Goal: Check status: Check status

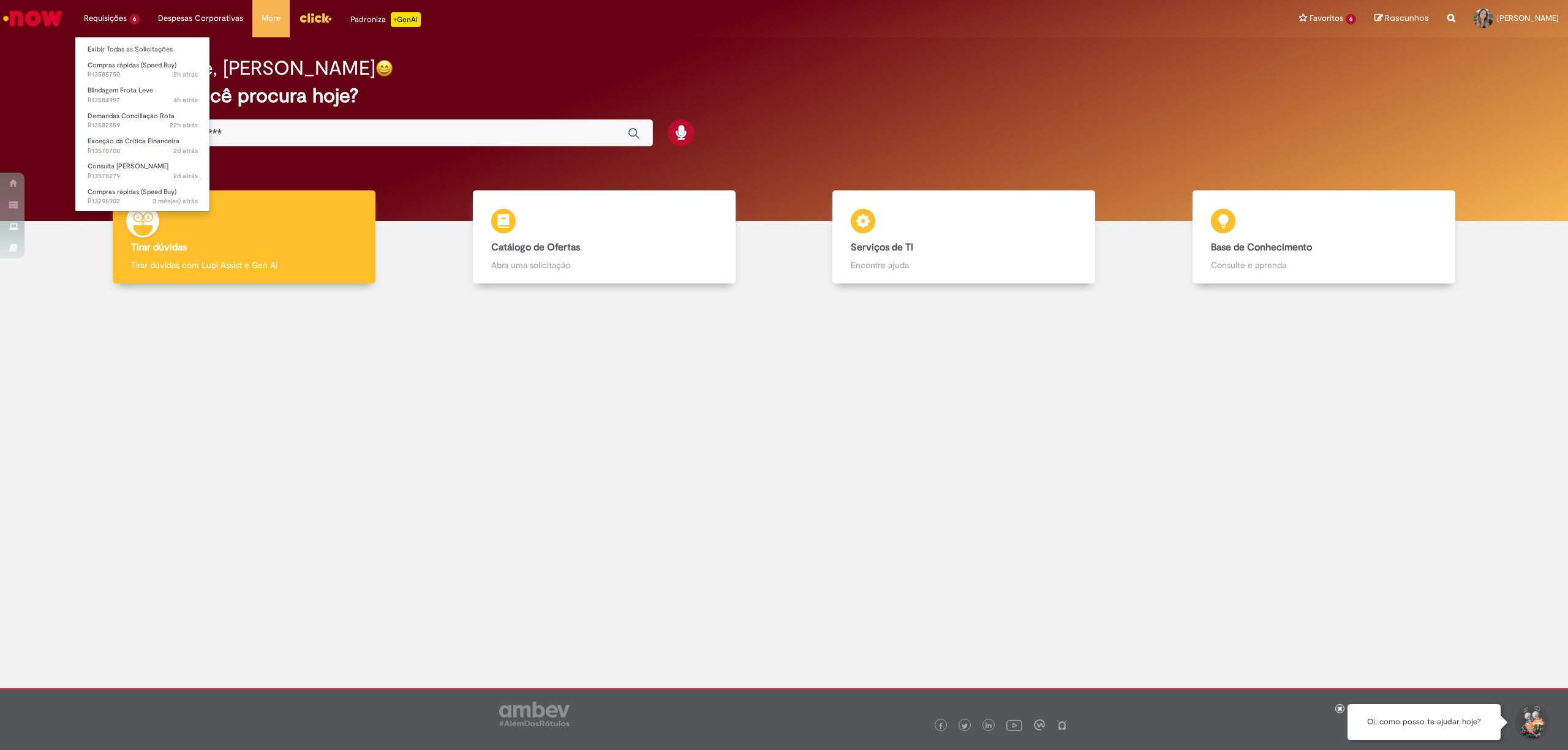
click at [133, 40] on li "Exibir Todas as Solicitações" at bounding box center [143, 48] width 135 height 16
click at [136, 45] on link "Exibir Todas as Solicitações" at bounding box center [143, 49] width 135 height 13
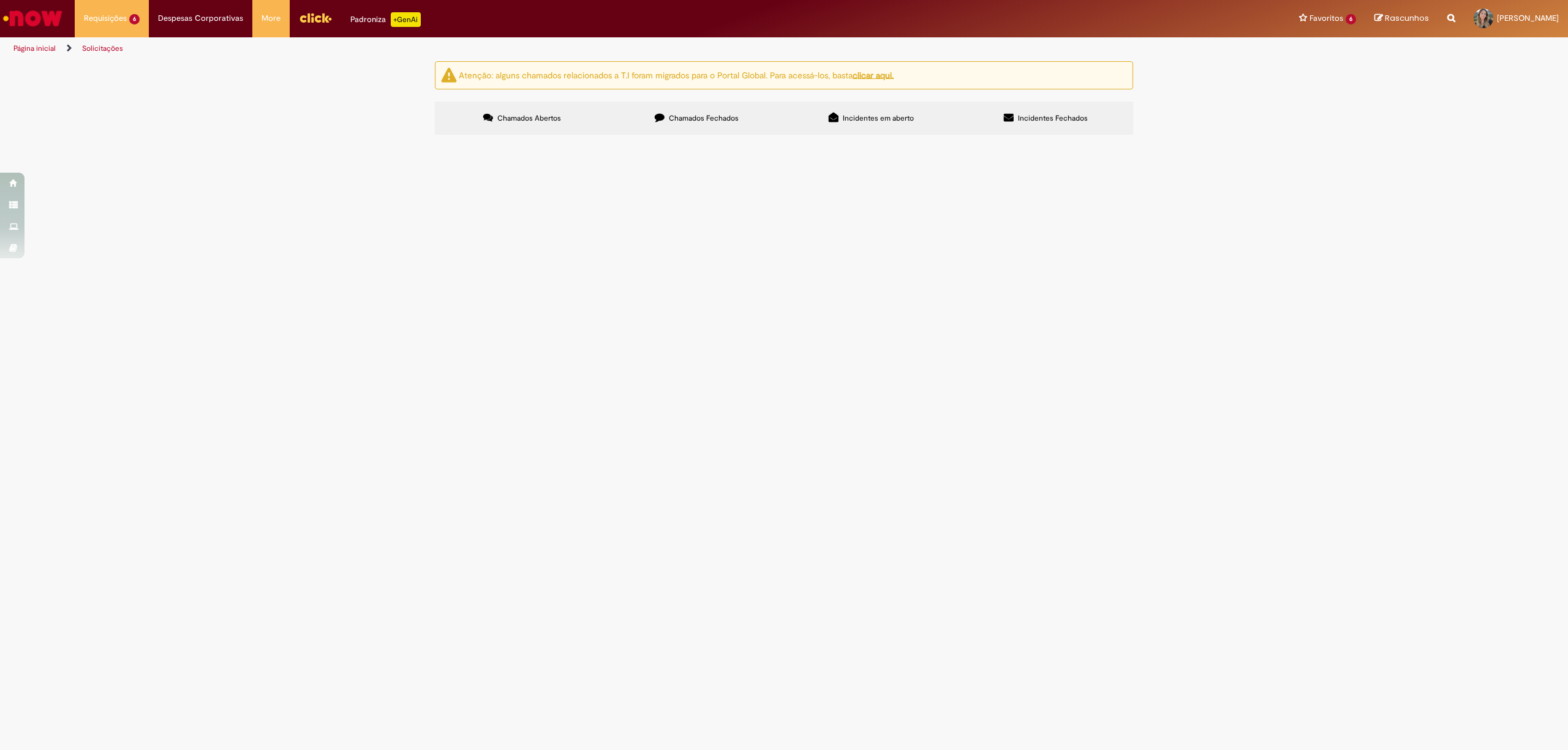
click at [0, 0] on span "Pedido para regularizar o pagamento - Sulfite" at bounding box center [0, 0] width 0 height 0
click at [597, 215] on main "Solicitações Atenção: alguns chamados relacionados a T.I foram migrados para o …" at bounding box center [784, 405] width 1568 height 689
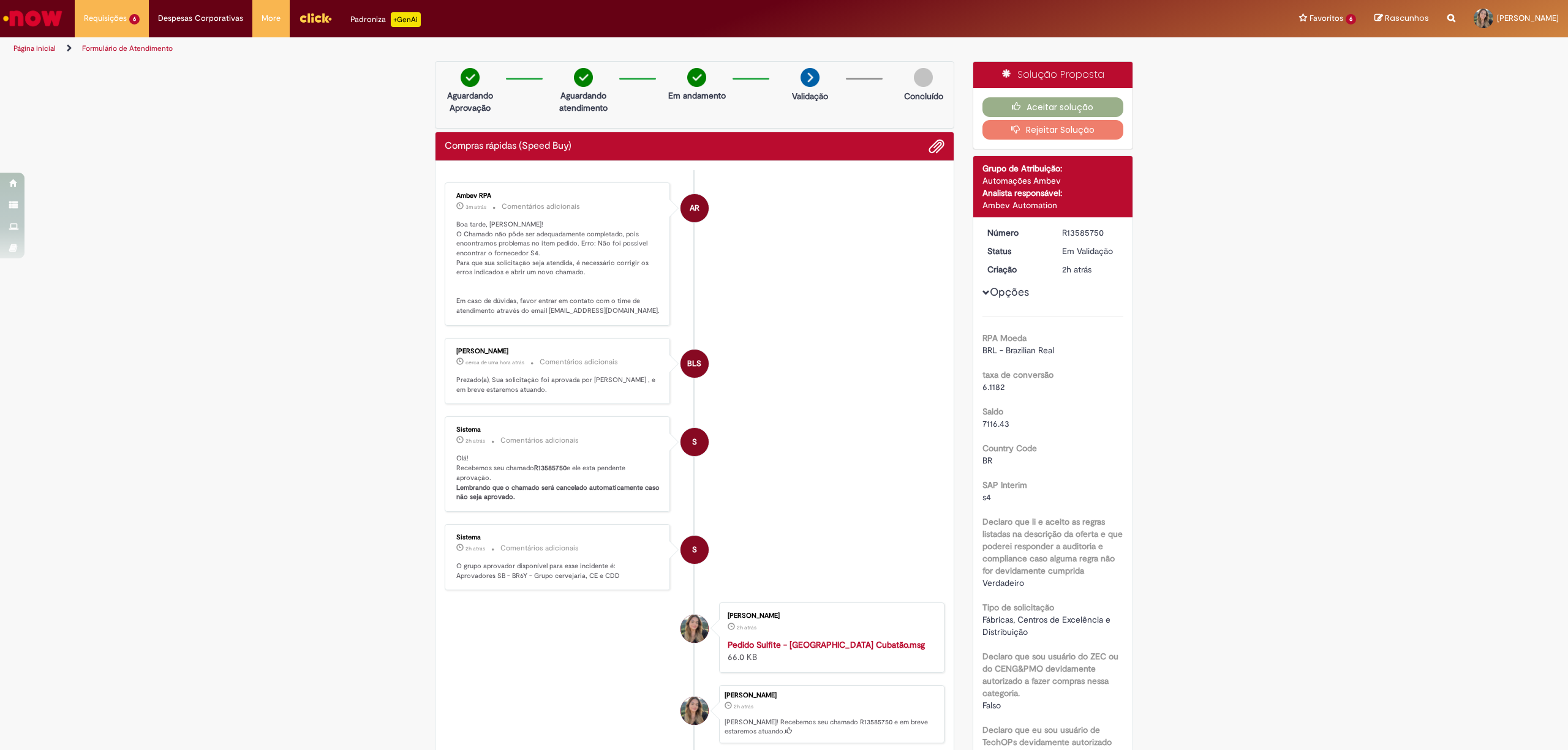
click at [1013, 125] on icon "button" at bounding box center [1018, 129] width 15 height 8
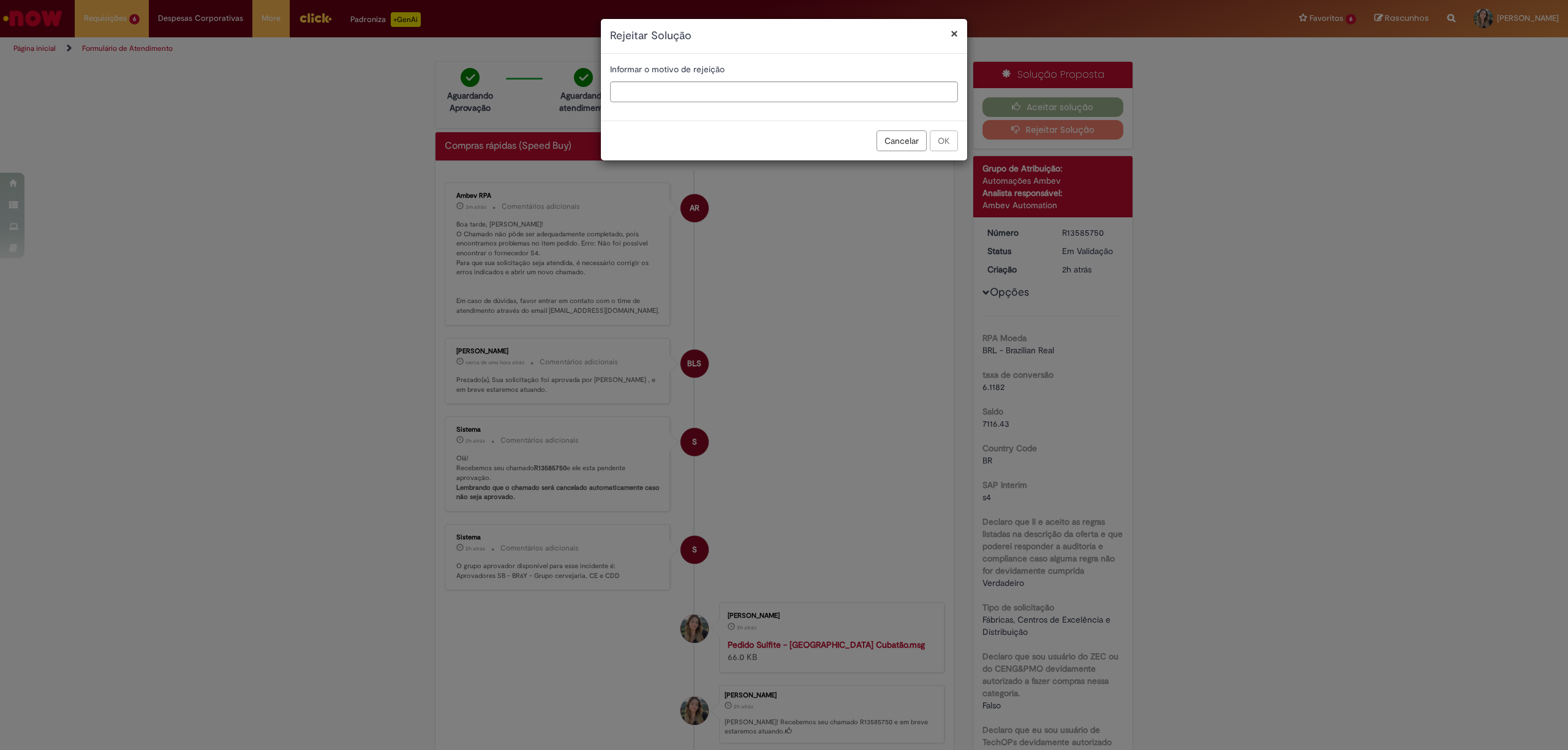
click at [948, 25] on div "× Rejeitar Solução" at bounding box center [784, 36] width 367 height 35
click at [956, 31] on button "×" at bounding box center [954, 33] width 7 height 13
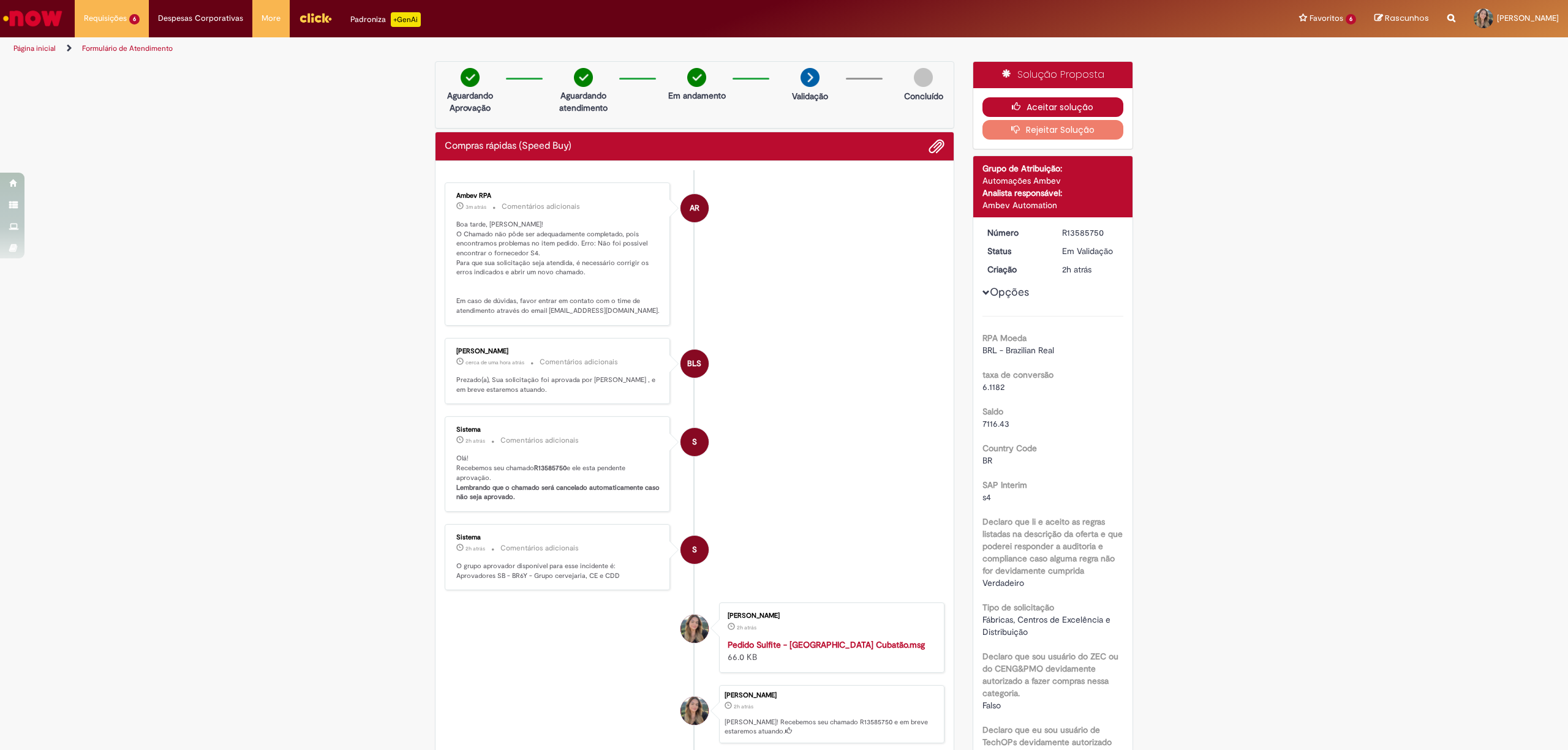
click at [1017, 113] on button "Aceitar solução" at bounding box center [1053, 107] width 141 height 20
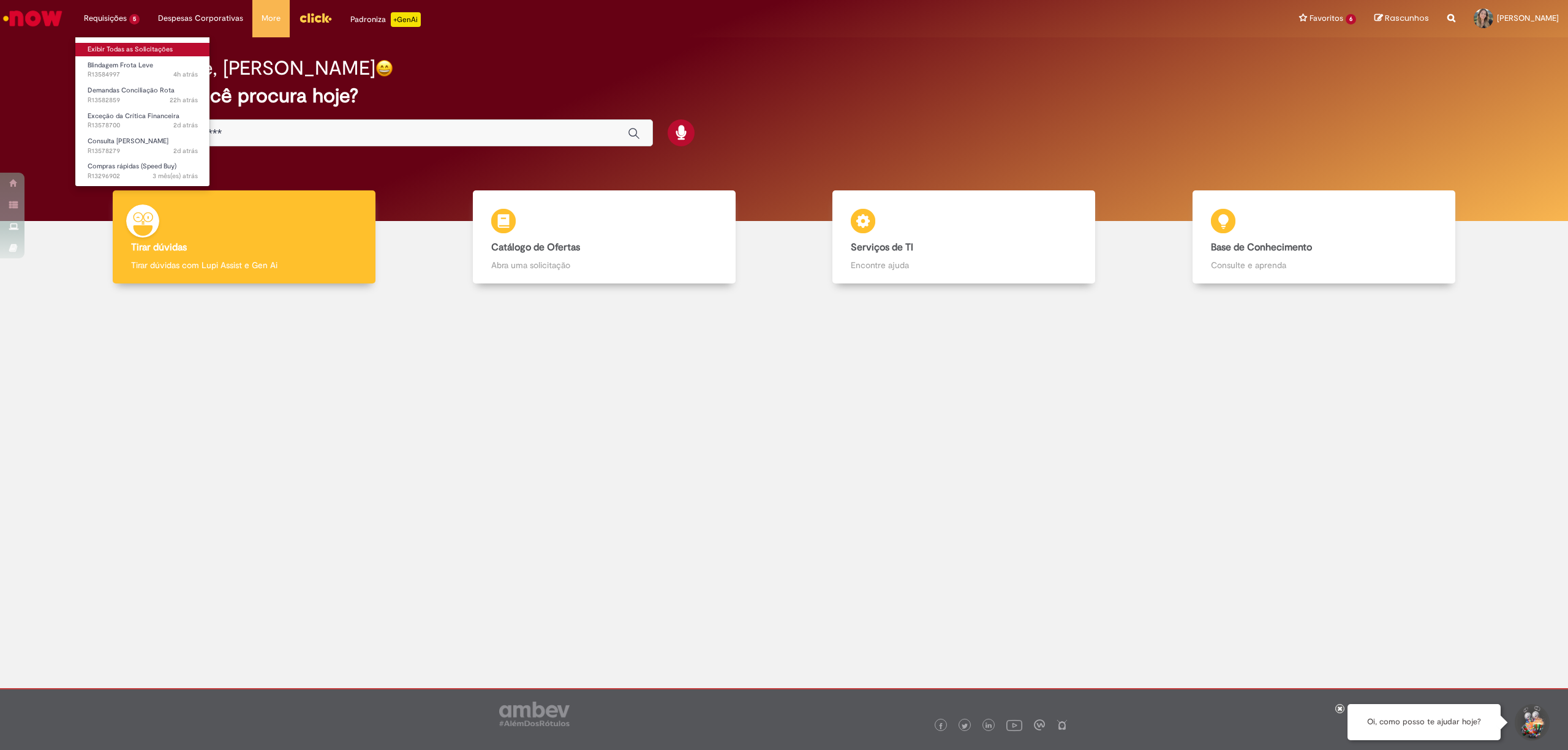
click at [152, 55] on link "Exibir Todas as Solicitações" at bounding box center [143, 49] width 135 height 13
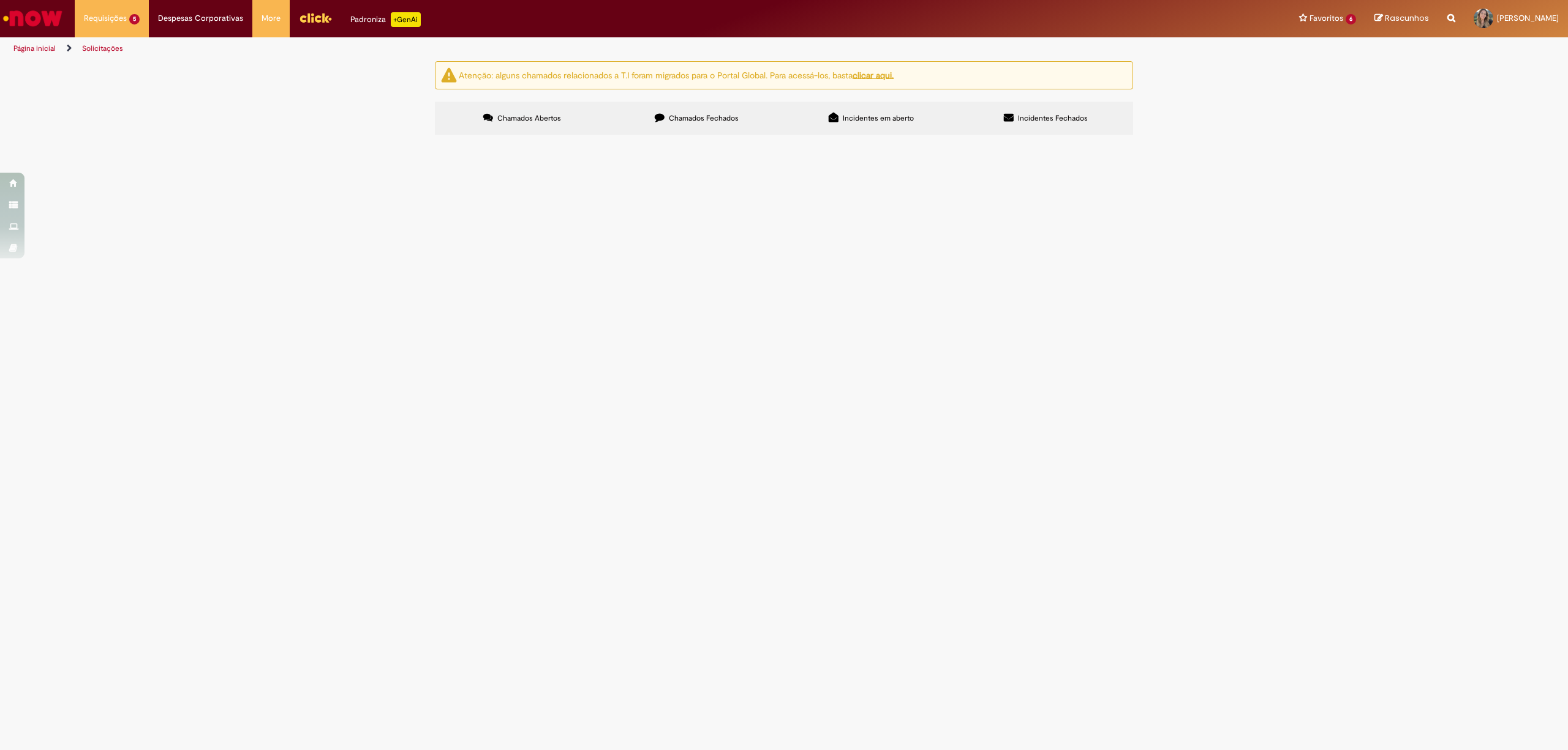
click at [684, 110] on label "Chamados Fechados" at bounding box center [697, 118] width 175 height 33
click at [0, 0] on span "Pedido para regularizar o pagamento - Sulfite" at bounding box center [0, 0] width 0 height 0
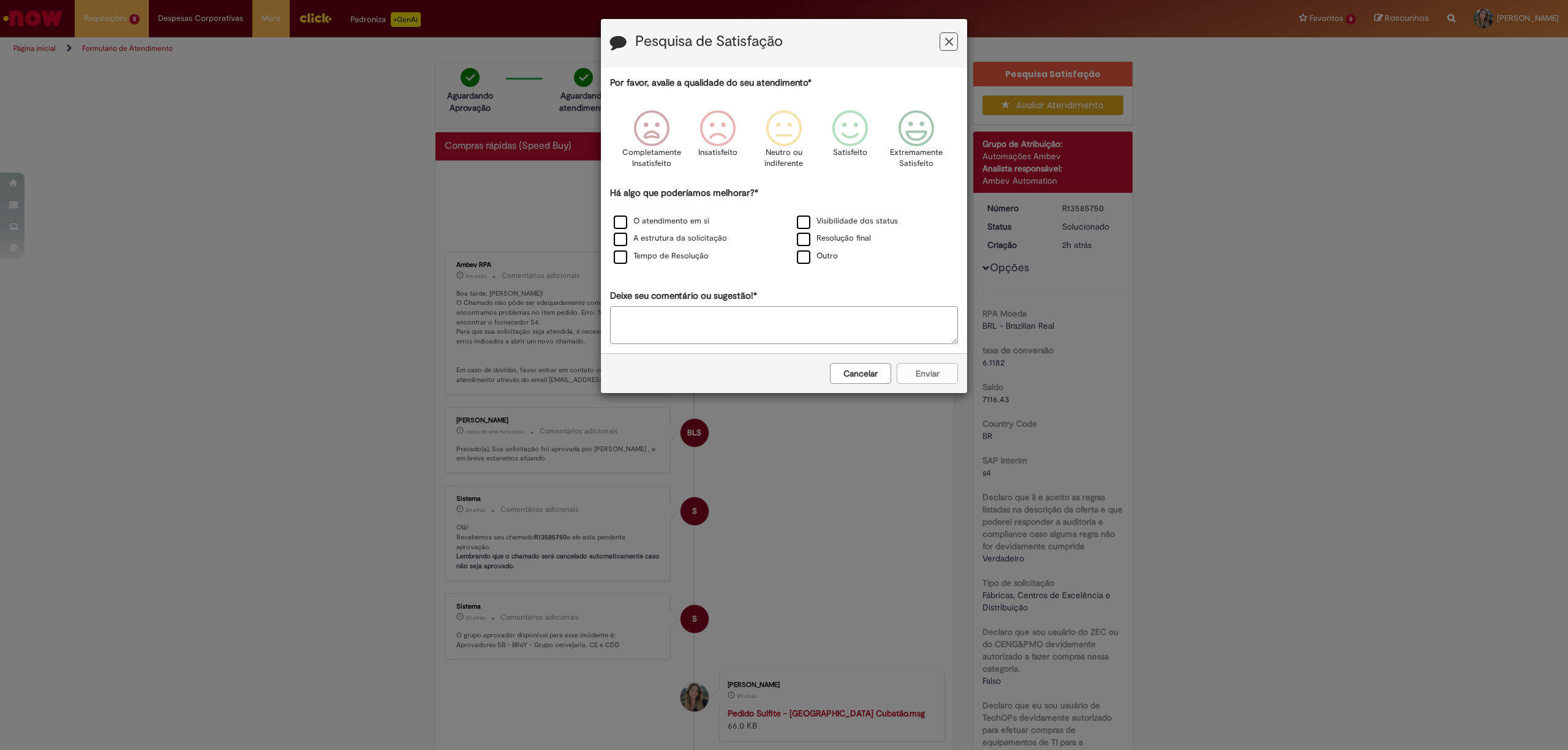
click at [956, 45] on button "Feedback" at bounding box center [949, 42] width 19 height 19
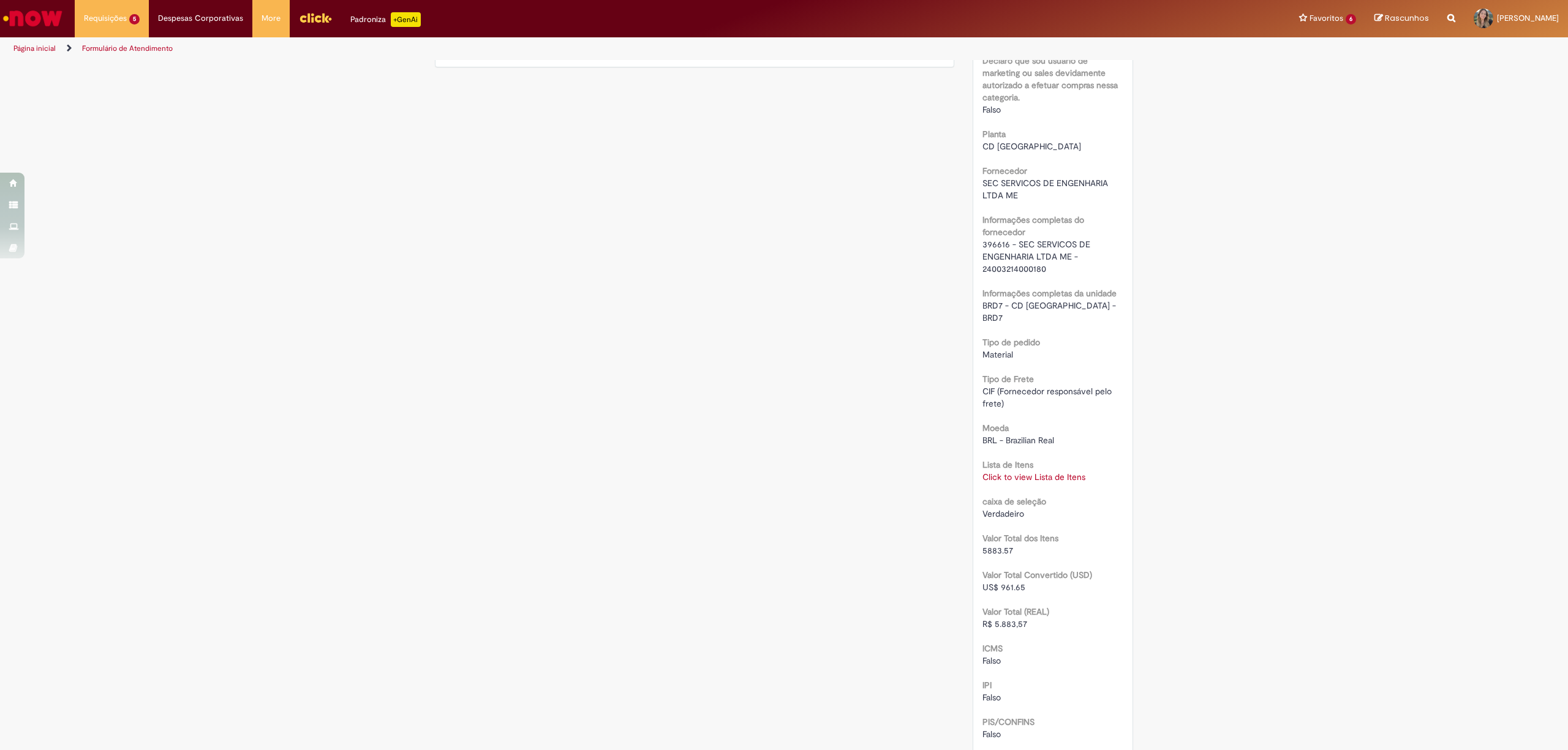
scroll to position [898, 0]
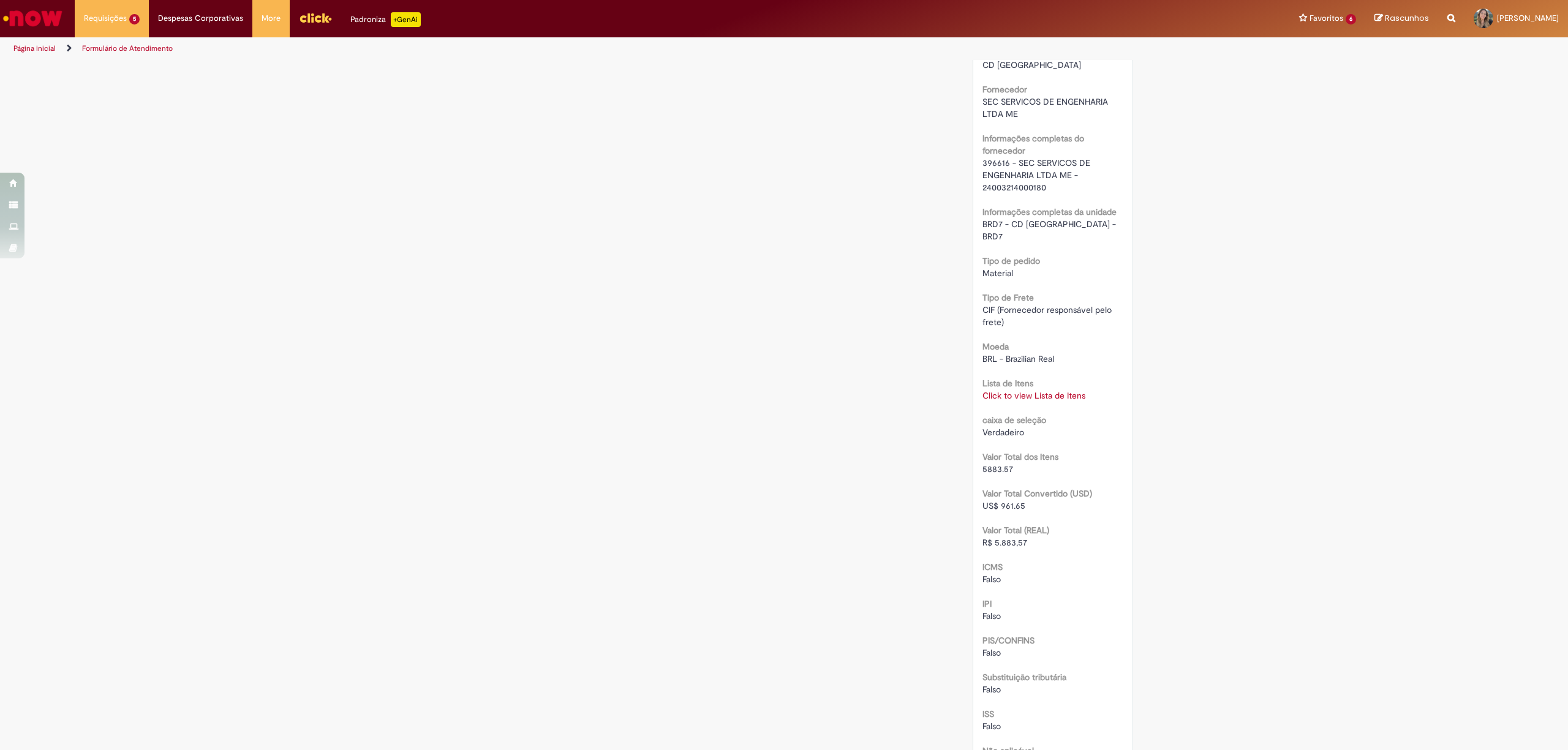
click at [1059, 390] on link "Click to view Lista de Itens" at bounding box center [1034, 395] width 103 height 11
click at [1001, 299] on td "50078469" at bounding box center [1036, 317] width 122 height 47
copy td "50078469"
click at [1283, 527] on div "Verificar Código de Barras Aguardando Aprovação Aguardando atendimento Em andam…" at bounding box center [784, 119] width 1568 height 1910
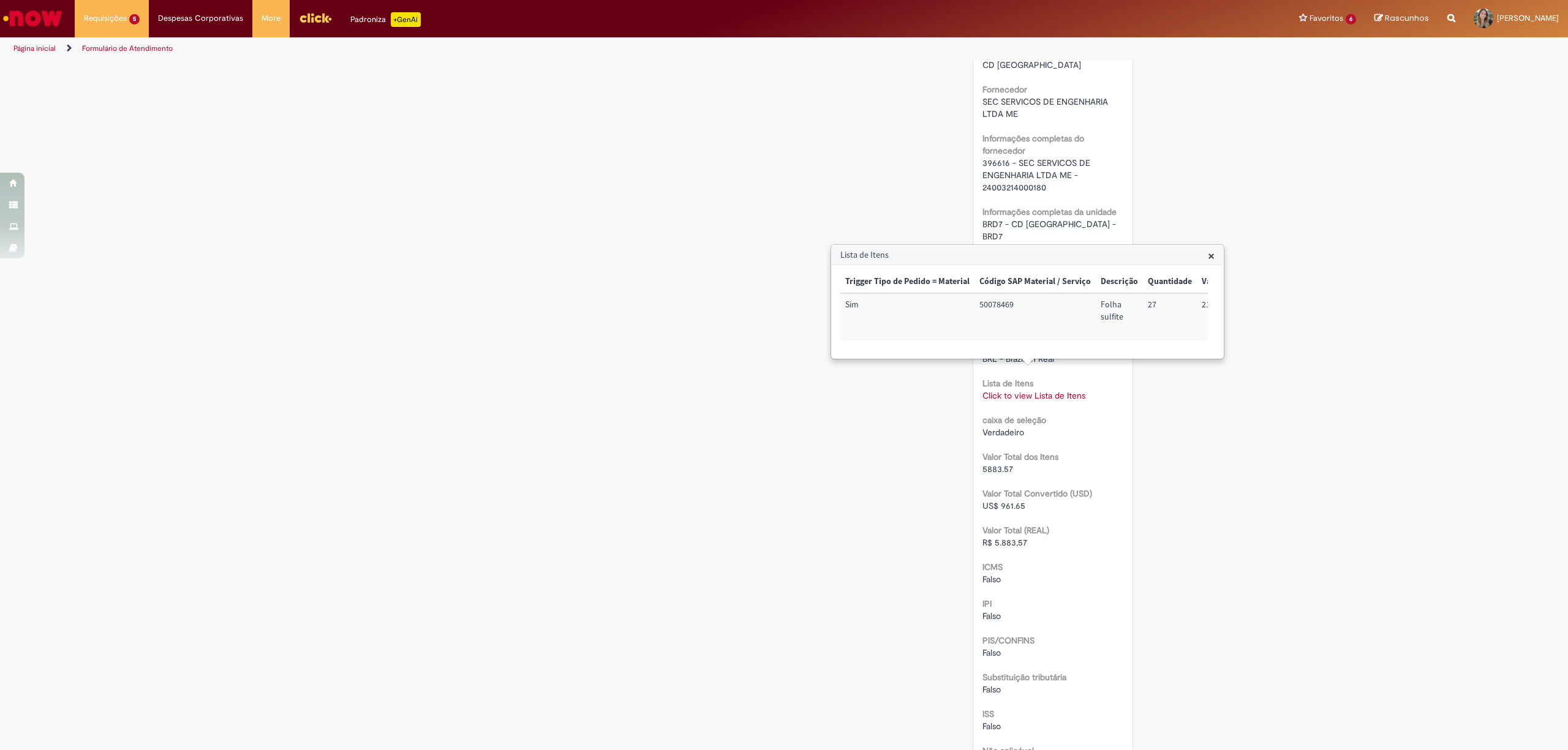
click at [1210, 258] on span "×" at bounding box center [1211, 256] width 7 height 17
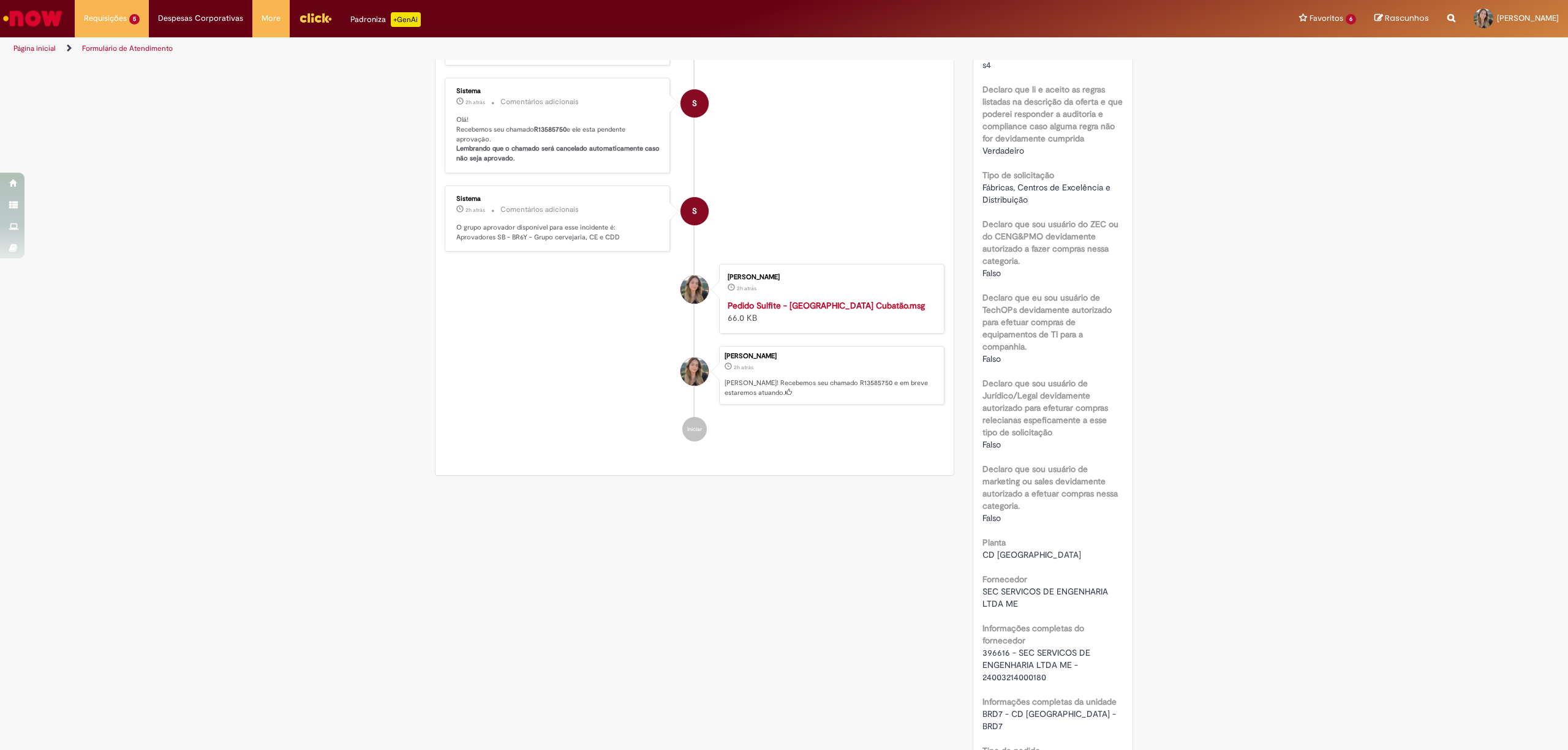
scroll to position [0, 0]
